Goal: Task Accomplishment & Management: Use online tool/utility

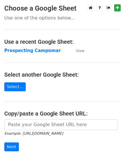
click at [31, 50] on strong "Prospecting Campomar" at bounding box center [32, 50] width 56 height 5
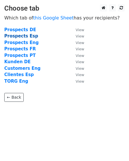
click at [30, 36] on strong "Prospects Esp" at bounding box center [21, 35] width 34 height 5
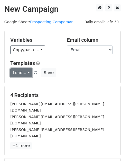
click at [27, 74] on link "Load..." at bounding box center [21, 72] width 22 height 9
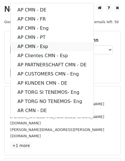
click at [52, 48] on link "AP CMN - Esp" at bounding box center [52, 46] width 83 height 9
